Goal: Transaction & Acquisition: Purchase product/service

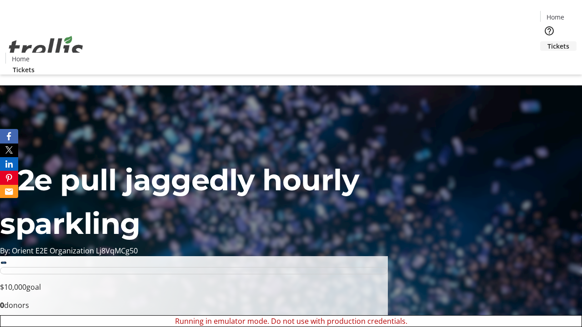
click at [547, 41] on span "Tickets" at bounding box center [558, 46] width 22 height 10
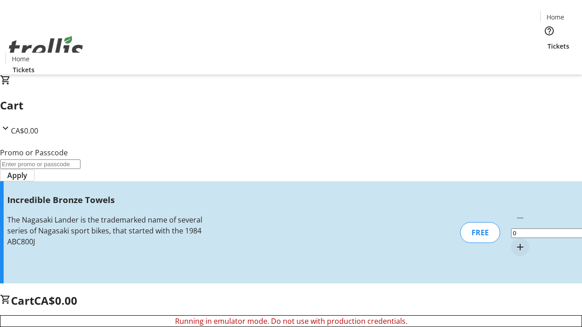
click at [514, 242] on mat-icon "Increment by one" at bounding box center [519, 247] width 11 height 11
type input "1"
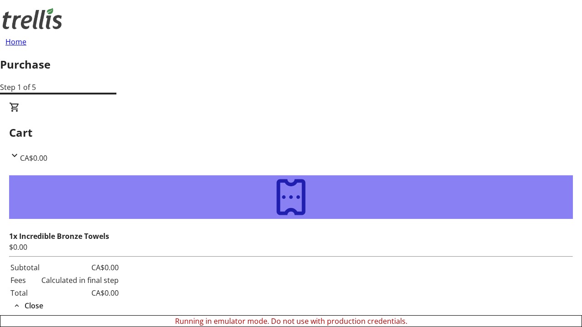
type input "[EMAIL_ADDRESS][DOMAIN_NAME]"
type input "Abby"
type input "[PERSON_NAME]"
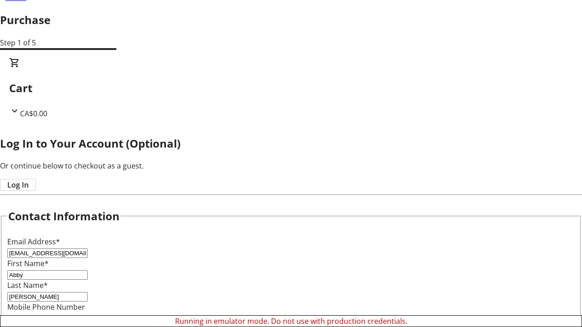
scroll to position [90, 0]
